Goal: Information Seeking & Learning: Learn about a topic

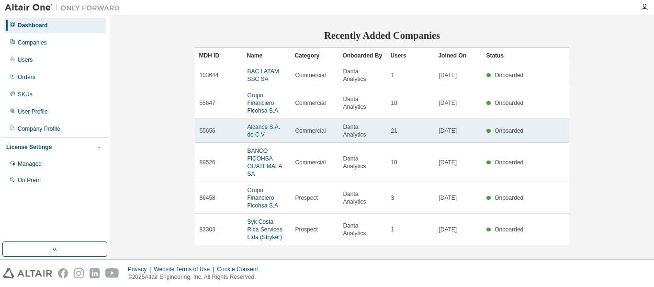
scroll to position [150, 0]
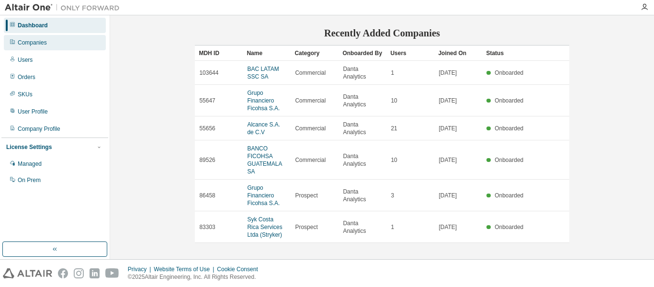
click at [60, 44] on div "Companies" at bounding box center [55, 42] width 102 height 15
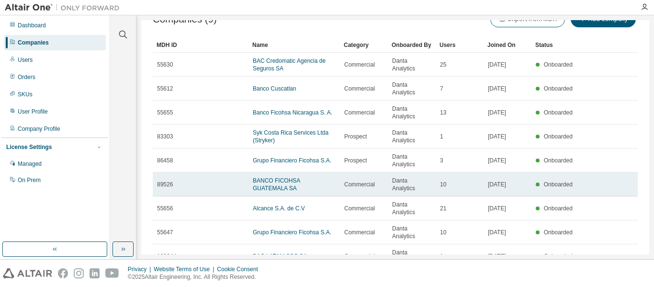
scroll to position [35, 0]
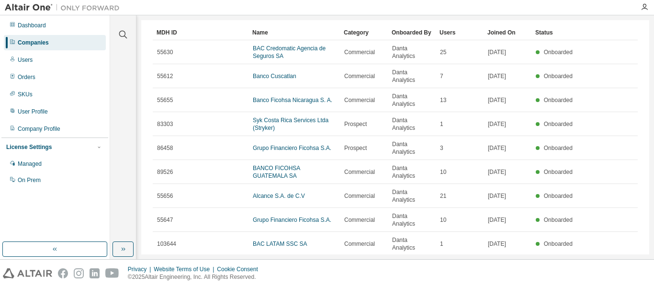
click at [512, 262] on div "10" at bounding box center [507, 268] width 18 height 12
click at [509, 268] on icon "button" at bounding box center [510, 268] width 3 height 1
click at [489, 213] on div "100" at bounding box center [503, 209] width 77 height 11
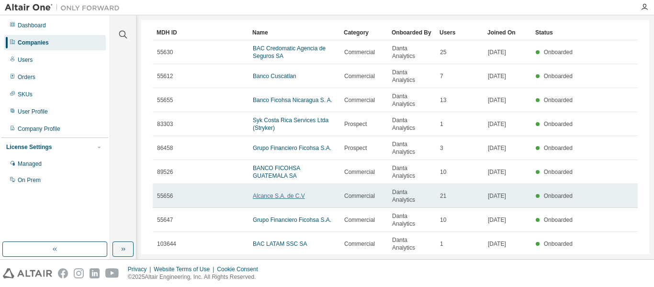
click at [281, 192] on link "Alcance S.A. de C.V" at bounding box center [279, 195] width 52 height 7
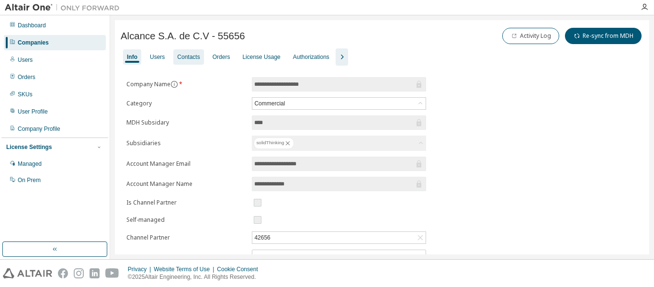
click at [177, 59] on div "Contacts" at bounding box center [188, 57] width 23 height 8
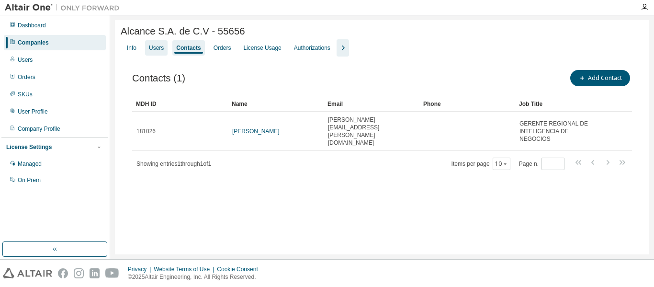
click at [161, 54] on div "Users" at bounding box center [156, 47] width 23 height 15
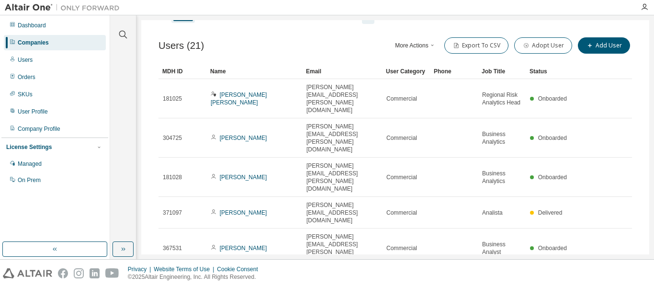
scroll to position [48, 0]
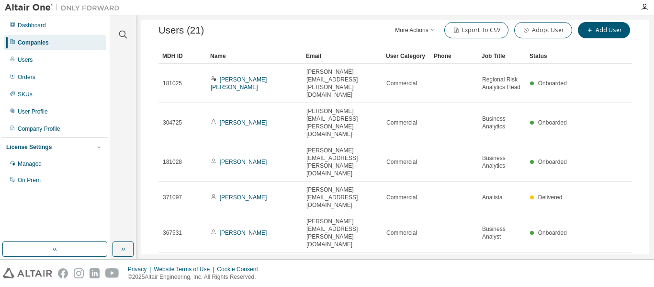
click at [424, 32] on button "More Actions" at bounding box center [416, 30] width 46 height 16
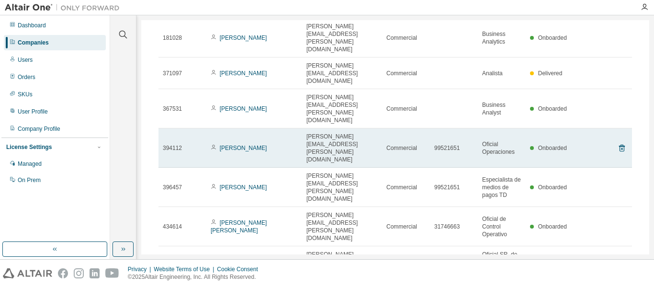
scroll to position [187, 0]
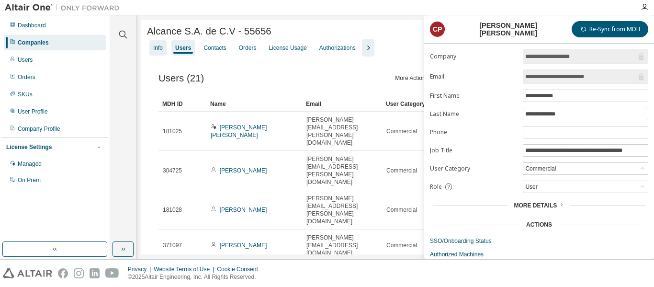
click at [151, 51] on div "Info" at bounding box center [157, 47] width 17 height 15
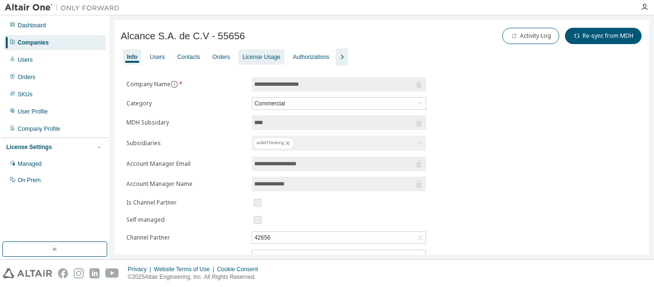
click at [257, 60] on div "License Usage" at bounding box center [261, 57] width 38 height 8
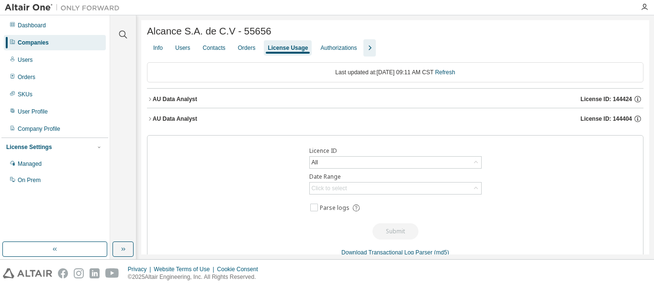
scroll to position [22, 0]
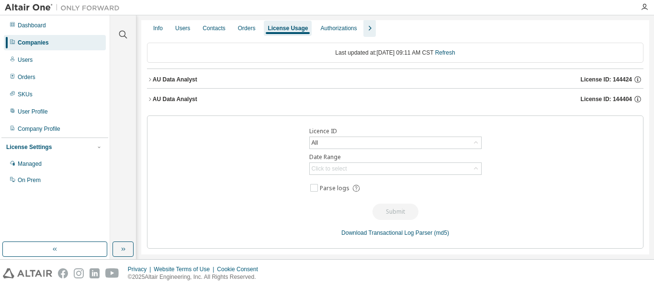
click at [149, 76] on button "AU Data Analyst License ID: 144424" at bounding box center [395, 79] width 496 height 21
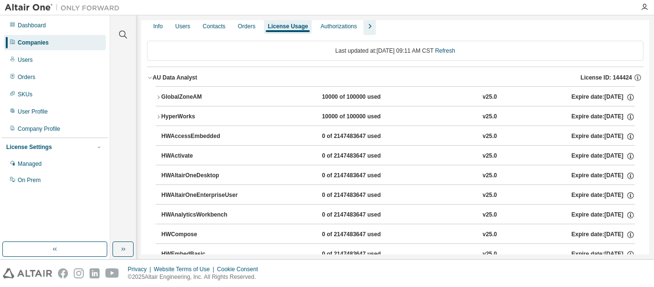
click at [150, 77] on icon "button" at bounding box center [150, 78] width 6 height 6
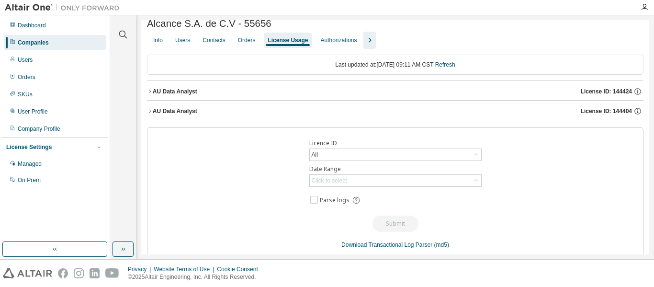
scroll to position [0, 0]
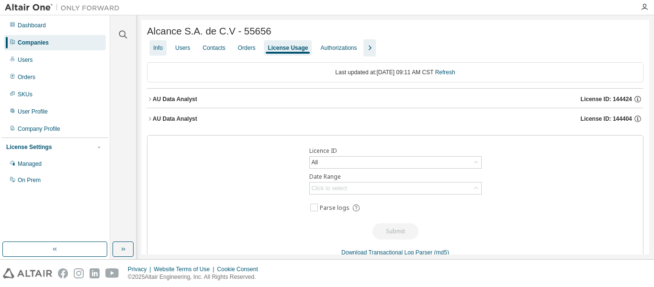
click at [160, 52] on div "Info" at bounding box center [158, 48] width 10 height 8
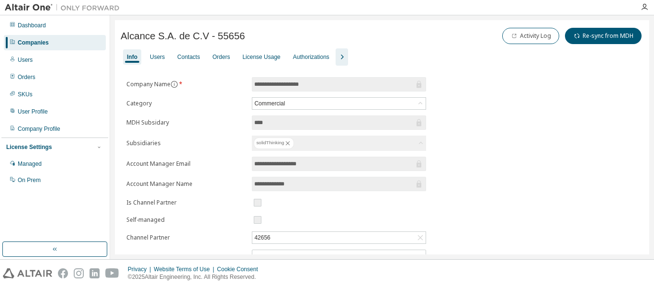
click at [336, 63] on button "button" at bounding box center [342, 56] width 12 height 17
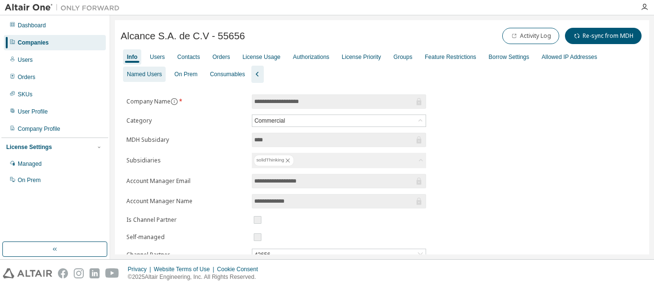
click at [142, 76] on div "Named Users" at bounding box center [144, 74] width 35 height 8
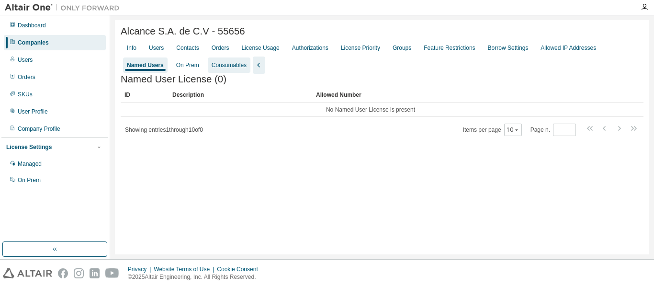
click at [212, 69] on div "Consumables" at bounding box center [229, 65] width 35 height 8
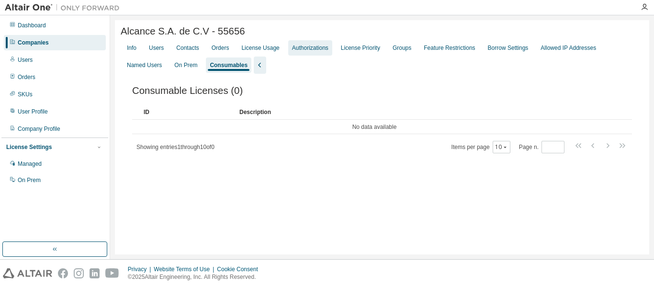
click at [327, 52] on div "Authorizations" at bounding box center [310, 47] width 44 height 15
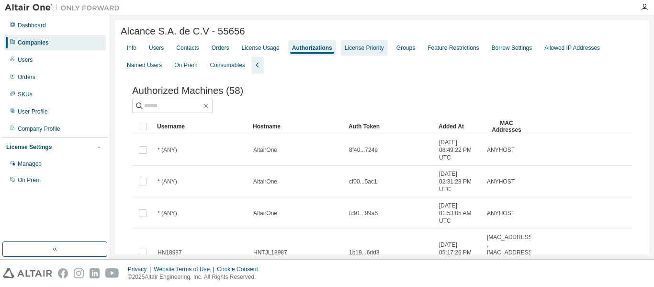
click at [348, 49] on div "License Priority" at bounding box center [364, 48] width 39 height 8
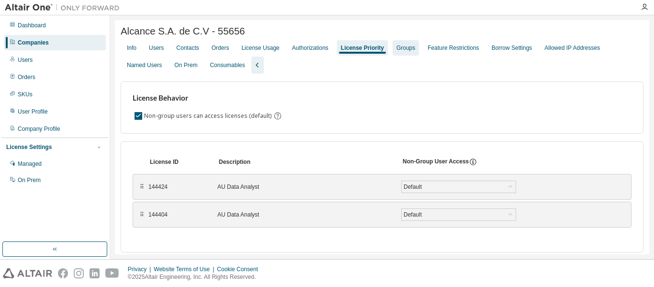
click at [393, 53] on div "Groups" at bounding box center [406, 47] width 26 height 15
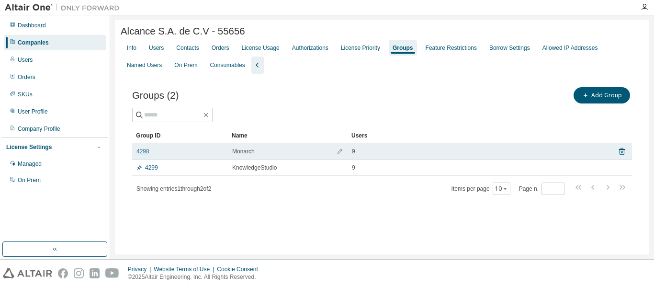
click at [142, 151] on link "4298" at bounding box center [142, 151] width 13 height 8
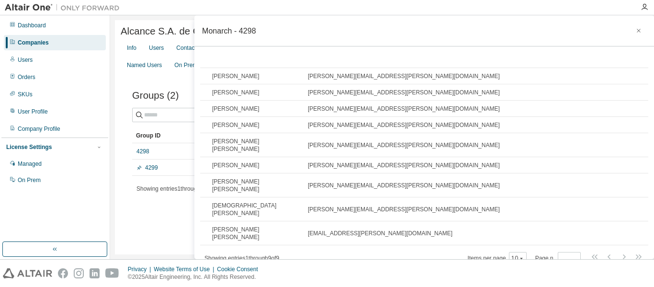
scroll to position [96, 0]
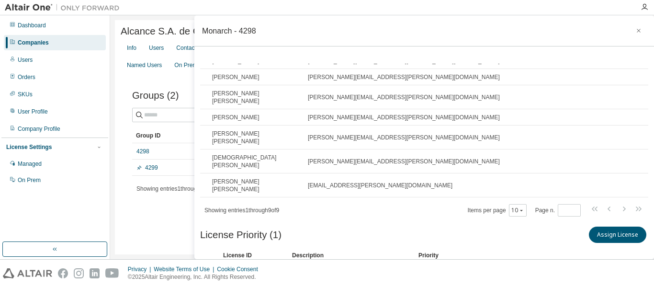
click at [159, 222] on div "Alcance S.A. de C.V - 55656 Clear Load Save Save As Field Operator Value Select…" at bounding box center [382, 137] width 534 height 234
click at [635, 33] on icon "button" at bounding box center [638, 31] width 7 height 8
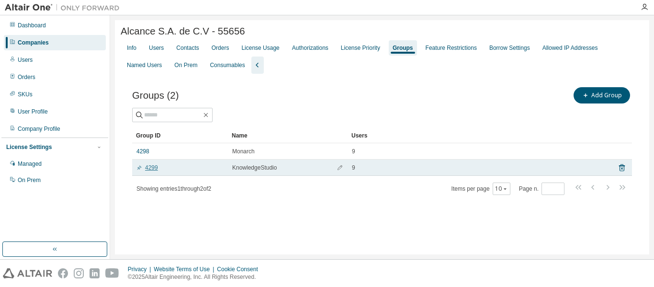
click at [153, 170] on link "4299" at bounding box center [147, 168] width 22 height 8
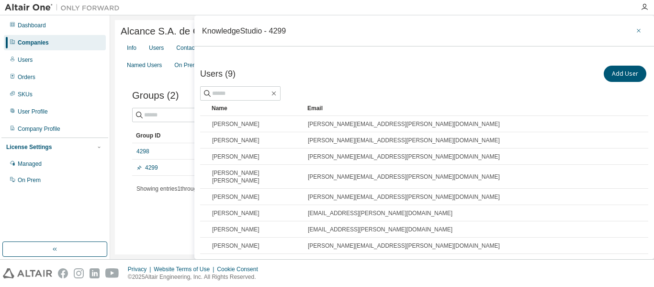
click at [635, 34] on icon "button" at bounding box center [638, 31] width 7 height 8
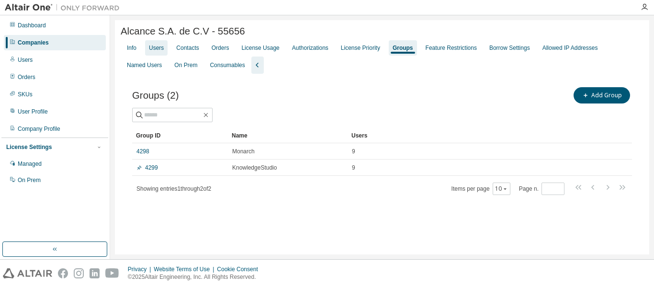
click at [160, 49] on div "Users" at bounding box center [156, 48] width 15 height 8
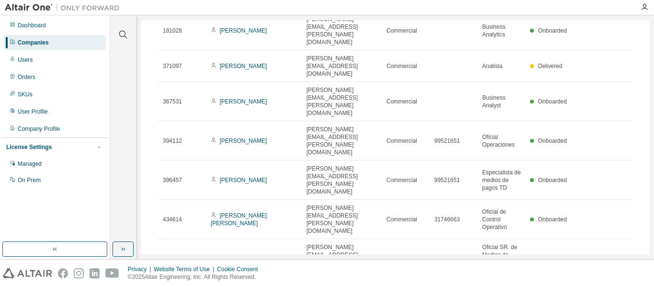
scroll to position [204, 0]
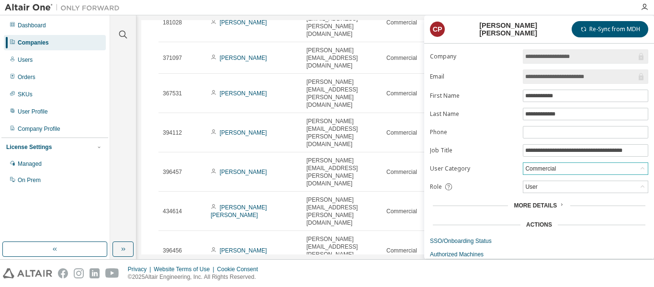
click at [544, 172] on div "Commercial" at bounding box center [541, 168] width 34 height 11
click at [492, 173] on form "**********" at bounding box center [539, 153] width 218 height 209
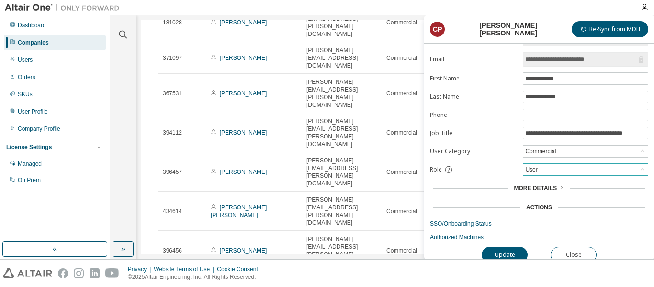
scroll to position [26, 0]
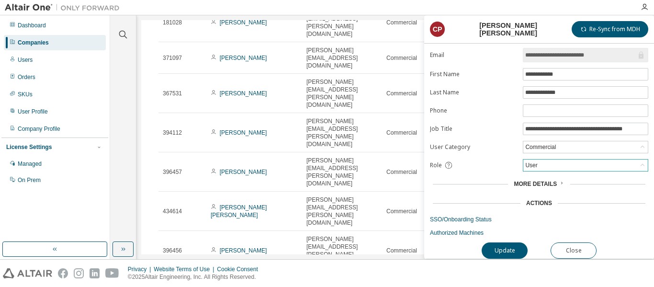
click at [554, 163] on div "User" at bounding box center [585, 164] width 124 height 11
click at [459, 153] on form "**********" at bounding box center [539, 132] width 218 height 209
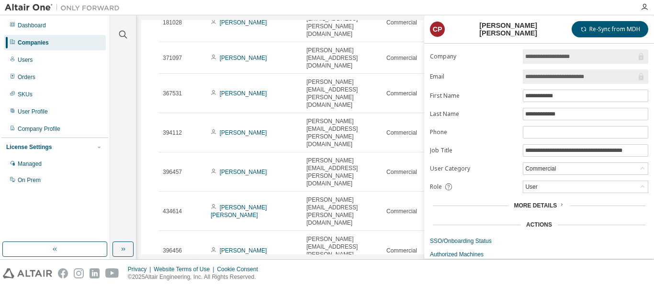
click at [325, 235] on div "Users (21) More Actions Import From CSV Export To CSV Adopt User Add User Clear…" at bounding box center [395, 115] width 496 height 492
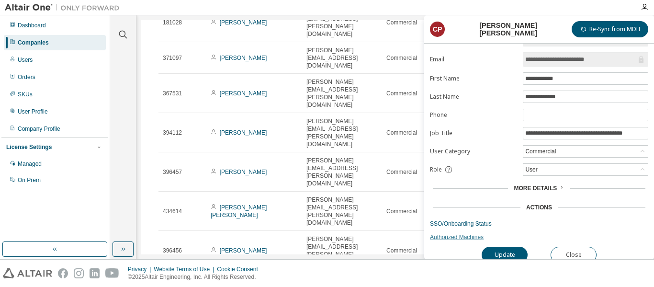
scroll to position [26, 0]
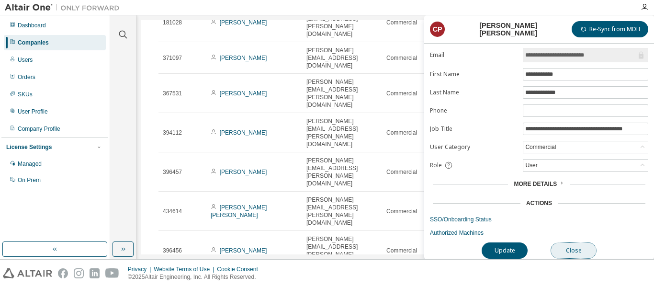
click at [566, 243] on button "Close" at bounding box center [574, 250] width 46 height 16
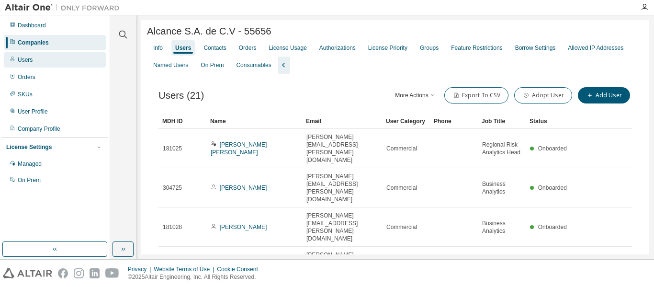
click at [72, 66] on div "Users" at bounding box center [55, 59] width 102 height 15
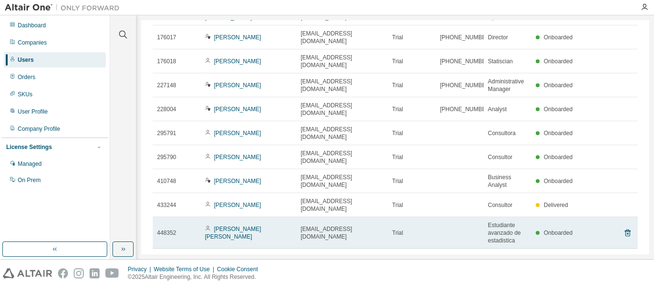
scroll to position [74, 0]
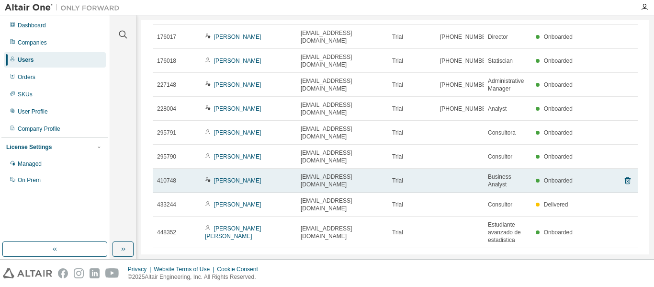
click at [236, 169] on td "[PERSON_NAME]" at bounding box center [249, 181] width 96 height 24
click at [236, 177] on link "[PERSON_NAME]" at bounding box center [237, 180] width 47 height 7
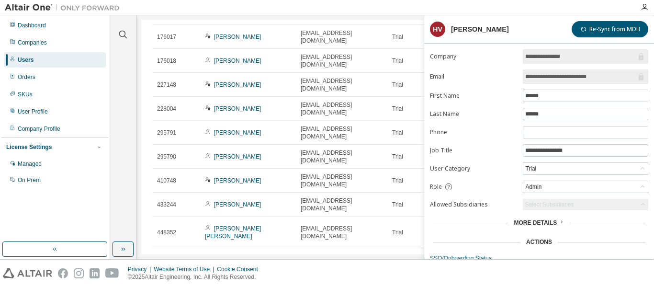
click at [599, 194] on form "**********" at bounding box center [539, 162] width 218 height 226
click at [600, 189] on div "Admin" at bounding box center [585, 186] width 124 height 11
click at [488, 182] on div "Role" at bounding box center [473, 186] width 87 height 9
click at [304, 241] on div "Users (14) Import From CSV Export To CSV Add User Clear Load Save Save As Field…" at bounding box center [395, 137] width 508 height 234
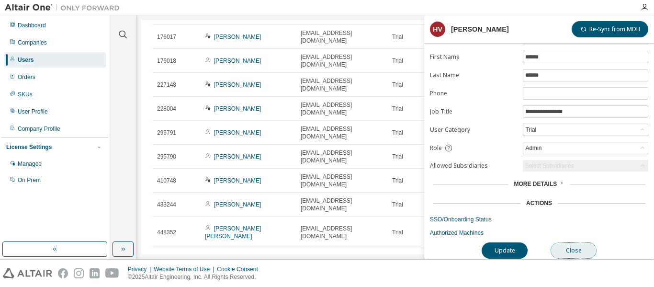
click at [584, 243] on button "Close" at bounding box center [574, 250] width 46 height 16
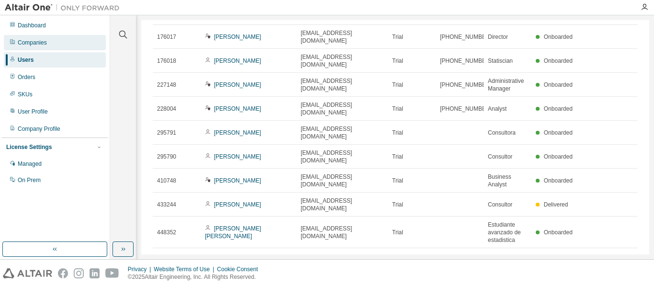
click at [61, 43] on div "Companies" at bounding box center [55, 42] width 102 height 15
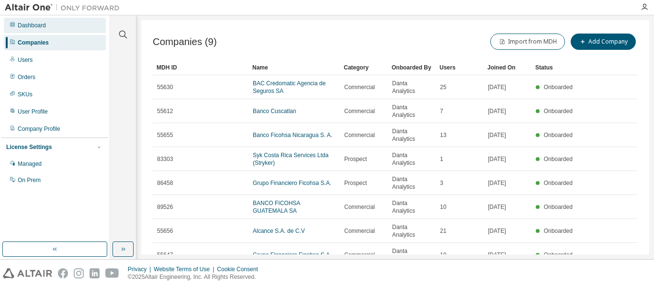
click at [56, 26] on div "Dashboard" at bounding box center [55, 25] width 102 height 15
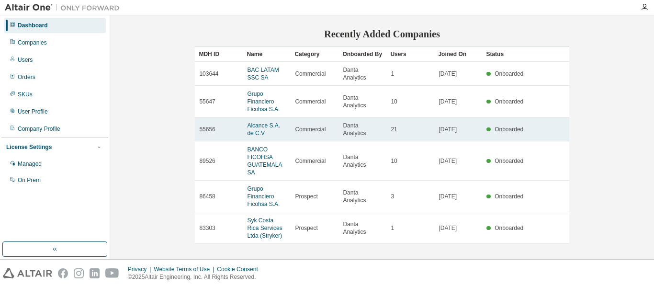
scroll to position [150, 0]
click at [255, 126] on link "Alcance S.A. de C.V" at bounding box center [263, 128] width 33 height 14
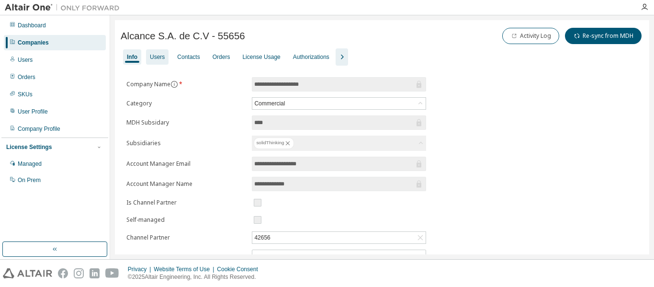
click at [156, 59] on div "Users" at bounding box center [157, 57] width 15 height 8
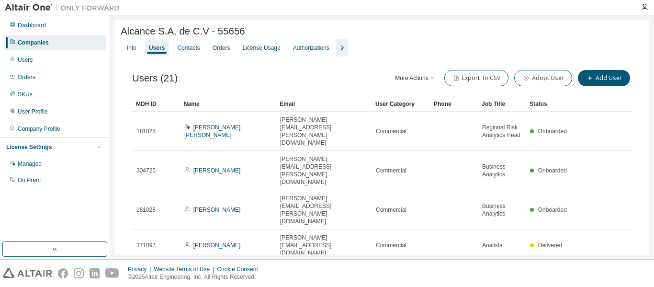
click at [142, 48] on div "Alcance S.A. de C.V - 55656 Clear Load Save Save As Field Operator Value Select…" at bounding box center [382, 287] width 534 height 534
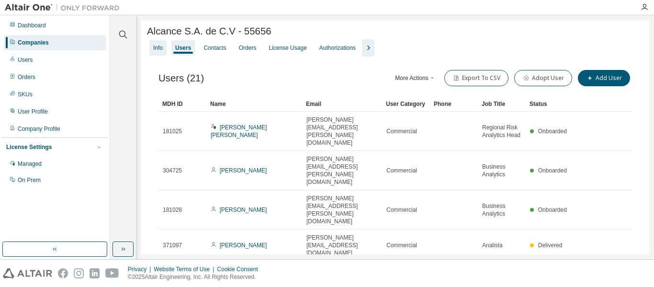
click at [166, 51] on div "Info" at bounding box center [157, 47] width 17 height 15
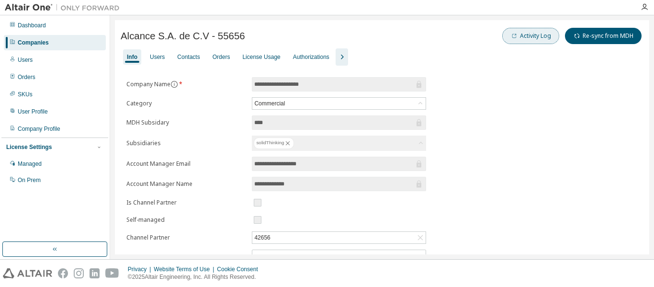
click at [514, 33] on button "Activity Log" at bounding box center [530, 36] width 57 height 16
click at [162, 56] on div "Users" at bounding box center [157, 57] width 15 height 8
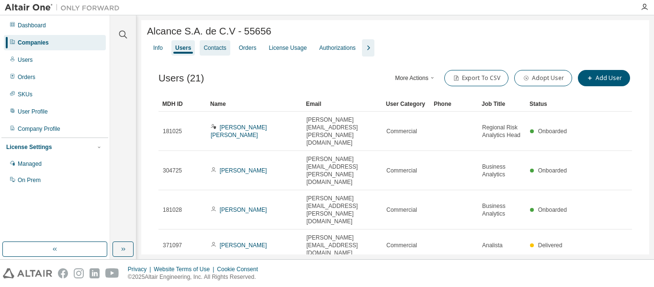
click at [212, 52] on div "Contacts" at bounding box center [214, 48] width 23 height 8
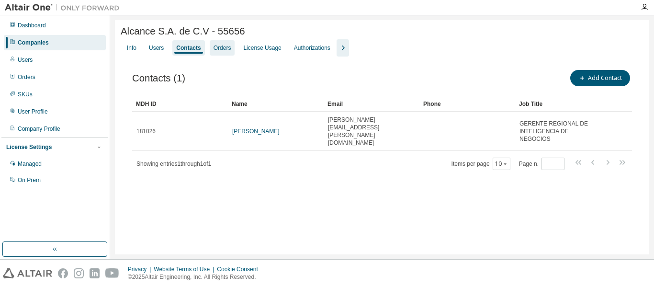
click at [223, 50] on div "Orders" at bounding box center [223, 48] width 18 height 8
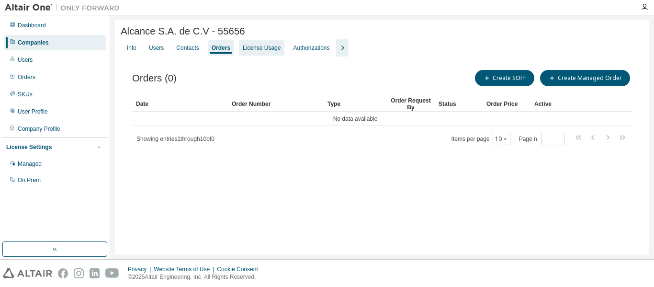
click at [261, 51] on div "License Usage" at bounding box center [262, 48] width 38 height 8
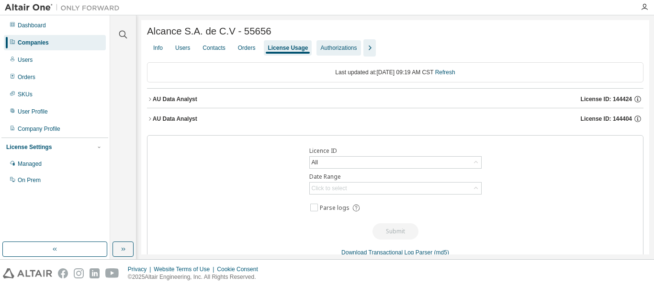
click at [340, 51] on div "Authorizations" at bounding box center [338, 48] width 36 height 8
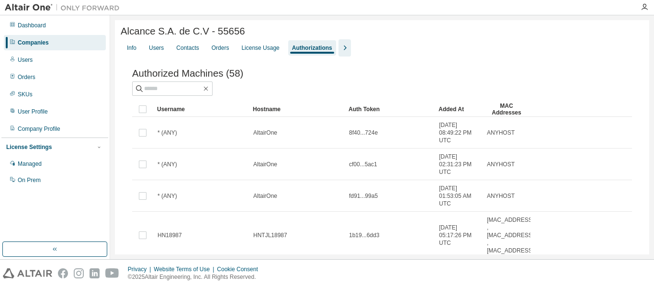
click at [339, 50] on icon "button" at bounding box center [344, 47] width 11 height 11
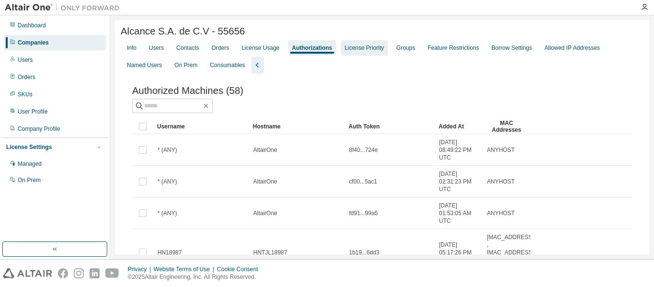
click at [369, 54] on div "License Priority" at bounding box center [364, 47] width 47 height 15
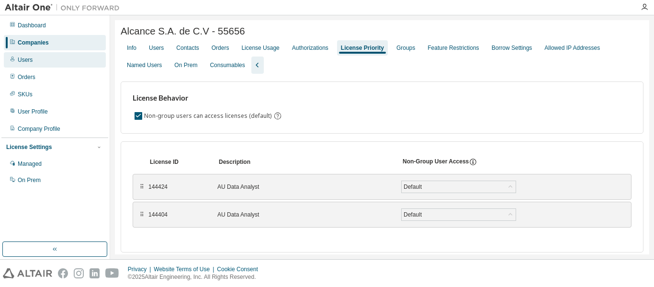
click at [45, 62] on div "Users" at bounding box center [55, 59] width 102 height 15
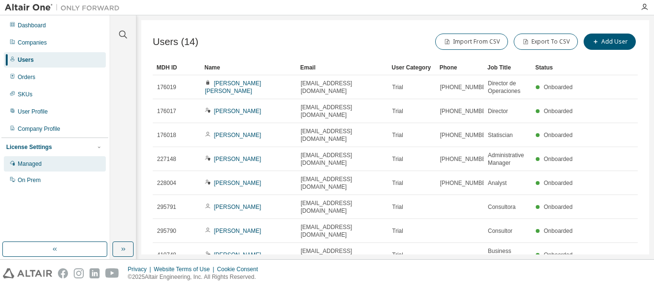
click at [57, 163] on div "Managed" at bounding box center [55, 163] width 102 height 15
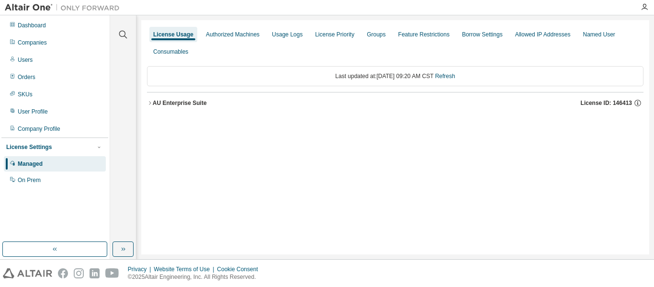
click at [163, 105] on div "AU Enterprise Suite" at bounding box center [180, 103] width 54 height 8
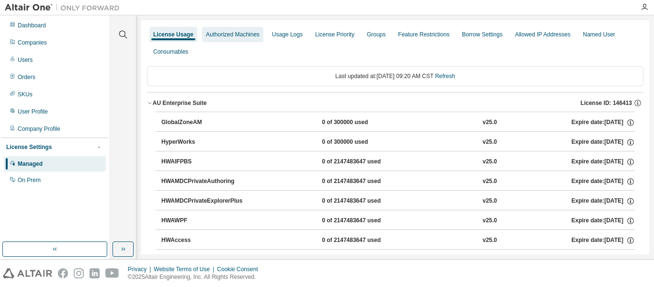
click at [232, 39] on div "Authorized Machines" at bounding box center [232, 34] width 61 height 15
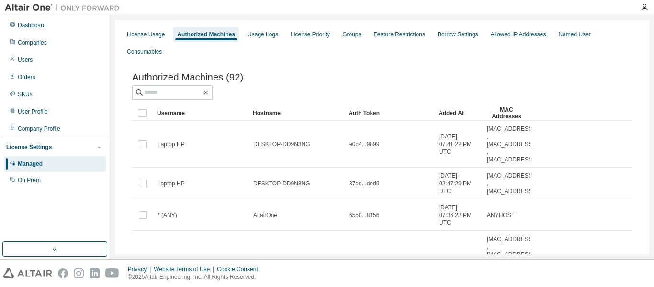
click at [254, 42] on div "License Usage Authorized Machines Usage Logs License Priority Groups Feature Re…" at bounding box center [382, 43] width 523 height 34
click at [255, 36] on div "Usage Logs" at bounding box center [263, 35] width 31 height 8
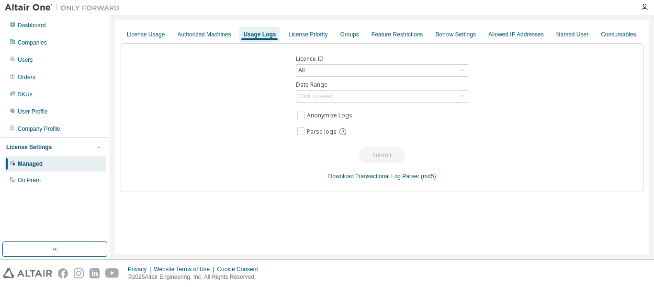
click at [298, 42] on div "License Usage Authorized Machines Usage Logs License Priority Groups Feature Re…" at bounding box center [382, 34] width 523 height 17
click at [301, 40] on div "License Priority" at bounding box center [307, 34] width 47 height 15
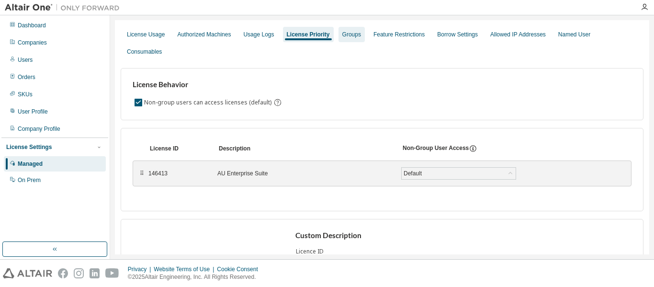
click at [343, 34] on div "Groups" at bounding box center [351, 35] width 19 height 8
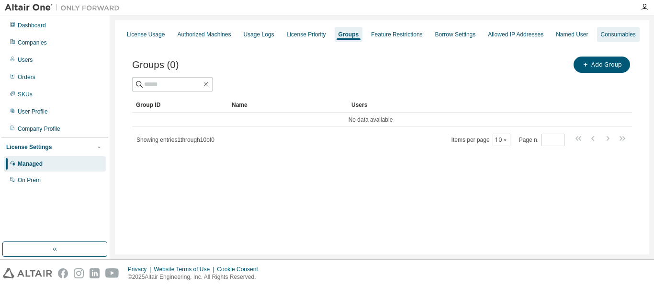
click at [608, 32] on div "Consumables" at bounding box center [618, 35] width 35 height 8
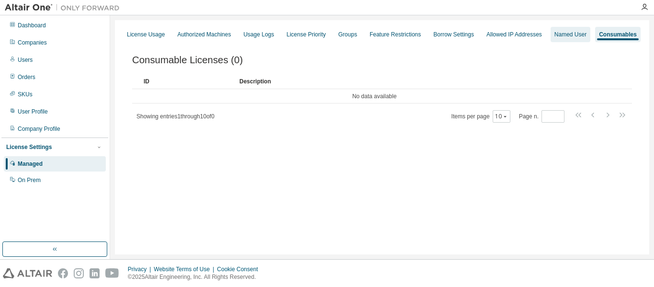
click at [567, 34] on div "Named User" at bounding box center [570, 35] width 32 height 8
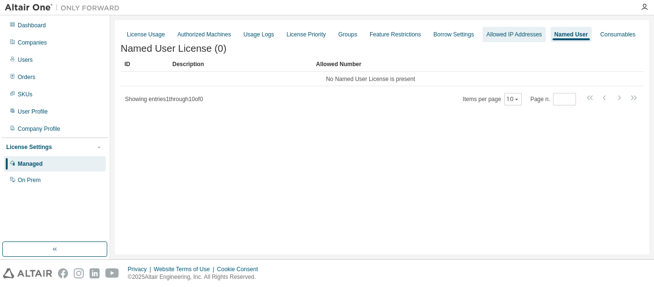
click at [514, 40] on div "Allowed IP Addresses" at bounding box center [514, 34] width 63 height 15
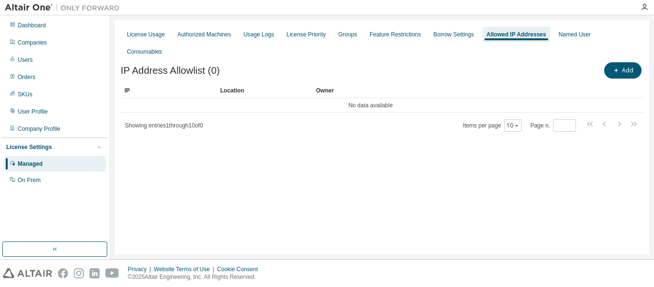
click at [62, 68] on div "Dashboard Companies Users Orders SKUs User Profile Company Profile License Sett…" at bounding box center [54, 103] width 107 height 172
click at [64, 61] on div "Users" at bounding box center [55, 59] width 102 height 15
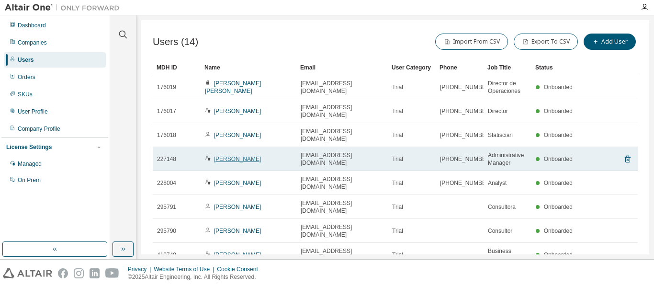
click at [231, 156] on link "[PERSON_NAME]" at bounding box center [237, 159] width 47 height 7
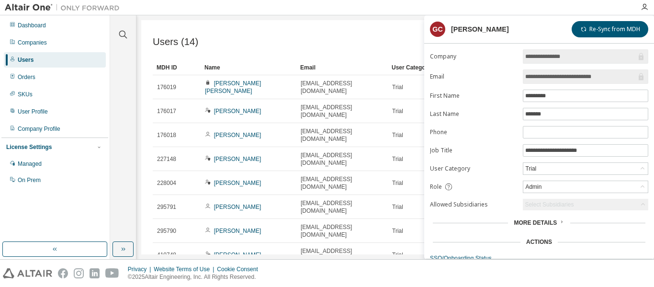
click at [344, 44] on div "Users (14) Import From CSV Export To CSV Add User" at bounding box center [395, 42] width 485 height 20
click at [24, 46] on div "Companies" at bounding box center [32, 43] width 29 height 8
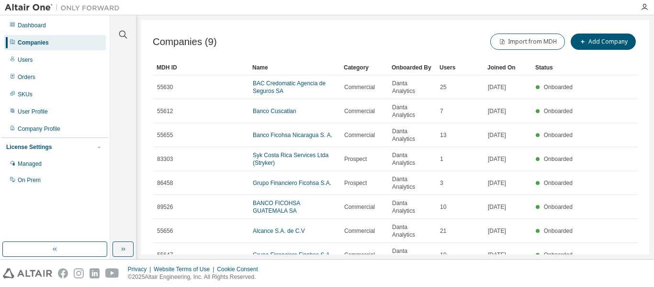
drag, startPoint x: 49, startPoint y: 23, endPoint x: 3, endPoint y: 53, distance: 55.1
click at [49, 23] on div "Dashboard" at bounding box center [55, 25] width 102 height 15
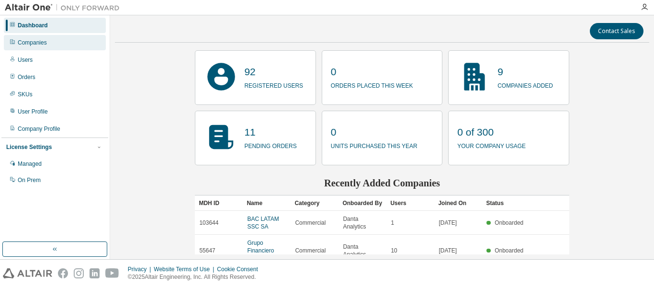
click at [44, 45] on div "Companies" at bounding box center [32, 43] width 29 height 8
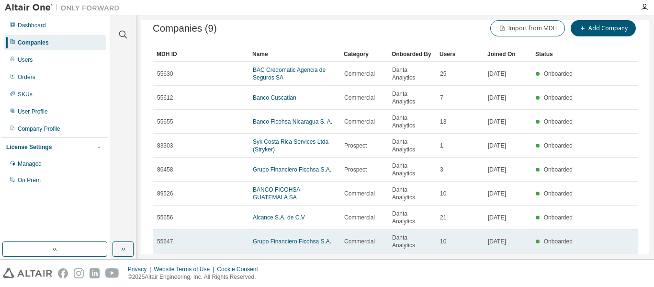
scroll to position [35, 0]
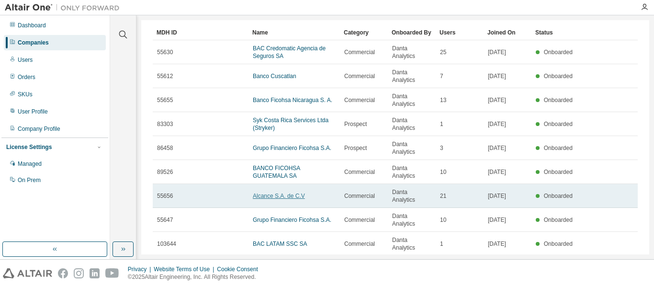
click at [281, 192] on link "Alcance S.A. de C.V" at bounding box center [279, 195] width 52 height 7
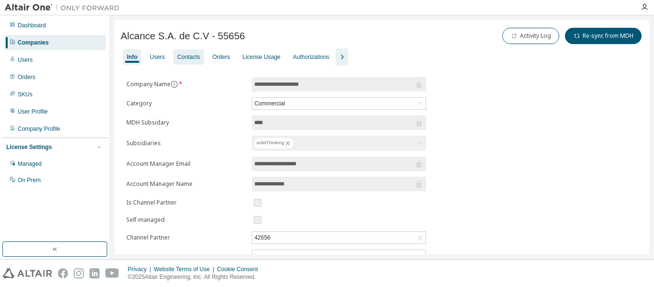
click at [180, 52] on div "Contacts" at bounding box center [188, 56] width 30 height 15
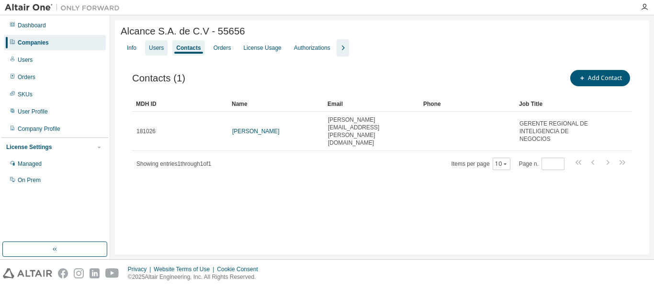
click at [156, 51] on div "Users" at bounding box center [156, 48] width 15 height 8
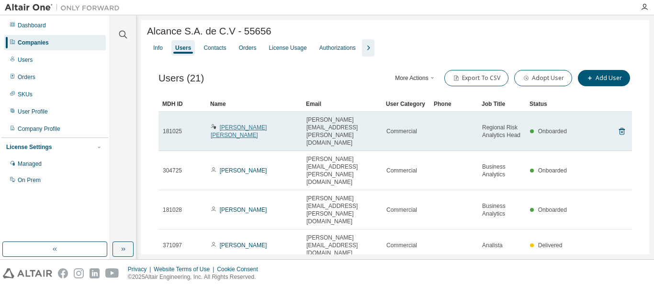
click at [241, 126] on link "[PERSON_NAME] [PERSON_NAME]" at bounding box center [239, 131] width 56 height 14
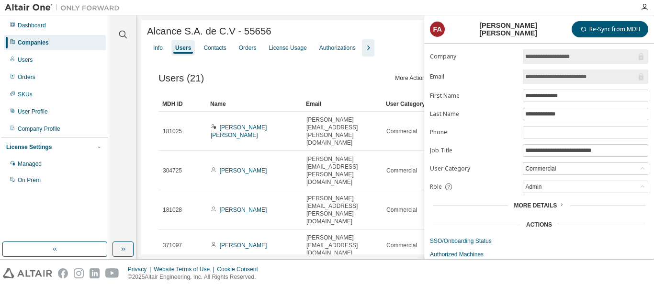
click at [343, 79] on div "Users (21) More Actions Import From CSV Export To CSV Adopt User Add User" at bounding box center [394, 78] width 473 height 20
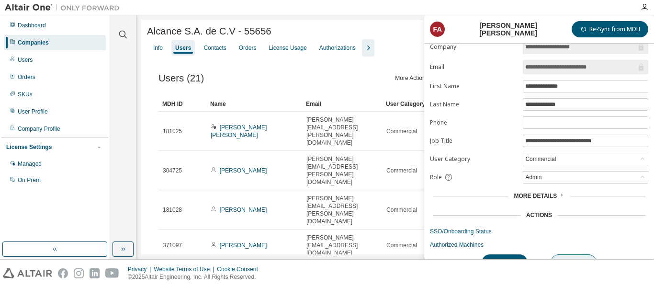
scroll to position [26, 0]
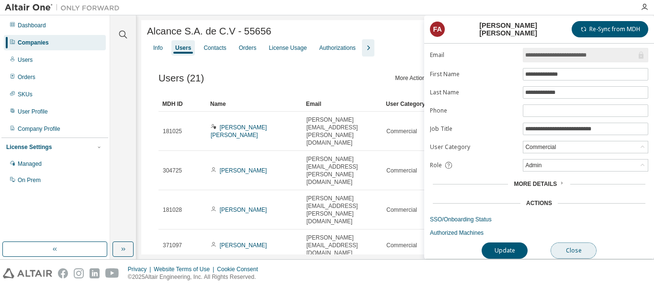
click at [591, 243] on button "Close" at bounding box center [574, 250] width 46 height 16
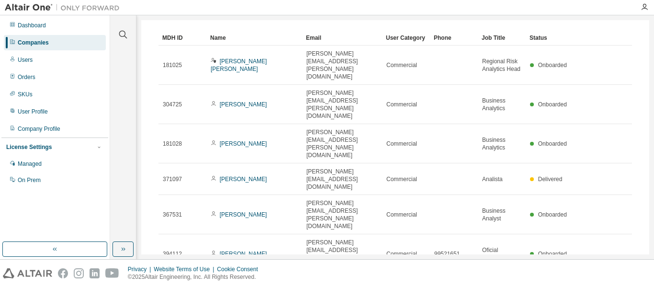
scroll to position [187, 0]
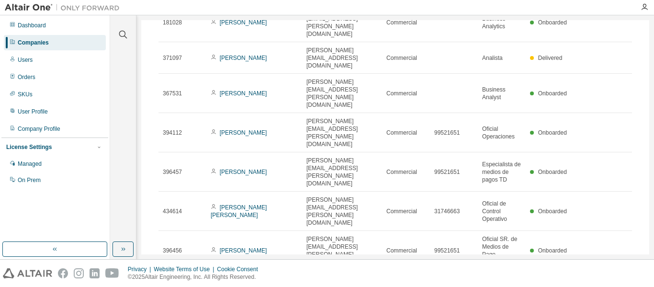
click at [506, 275] on div "100" at bounding box center [527, 275] width 77 height 11
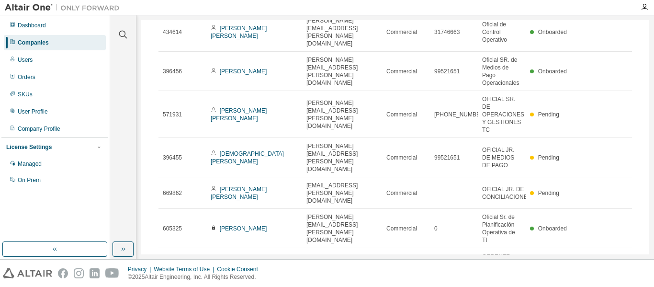
scroll to position [383, 0]
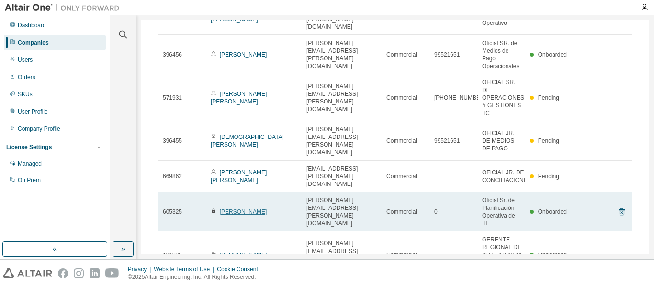
click at [254, 208] on link "[PERSON_NAME]" at bounding box center [243, 211] width 47 height 7
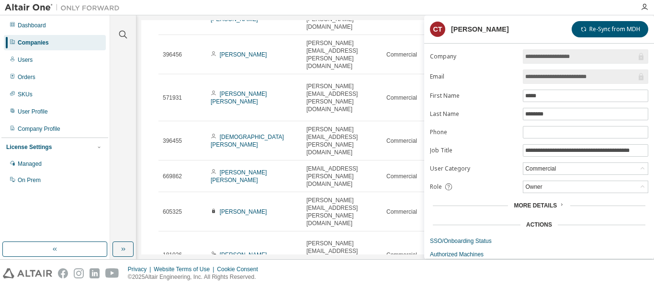
click at [147, 126] on div "Users (21) More Actions Import From CSV Export To CSV Adopt User Add User Clear…" at bounding box center [395, 127] width 496 height 909
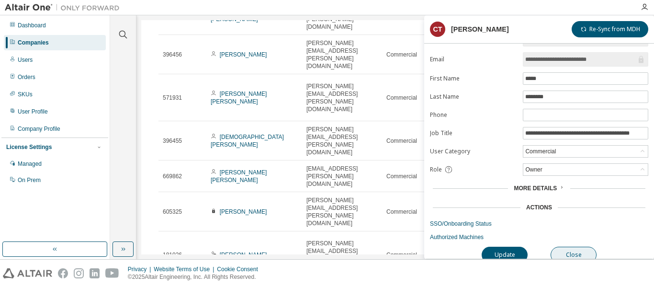
scroll to position [26, 0]
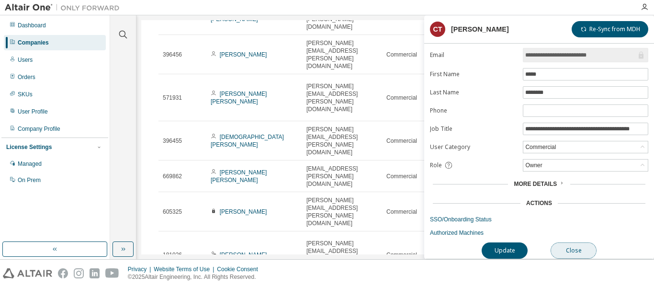
click at [576, 247] on button "Close" at bounding box center [574, 250] width 46 height 16
